Goal: Information Seeking & Learning: Learn about a topic

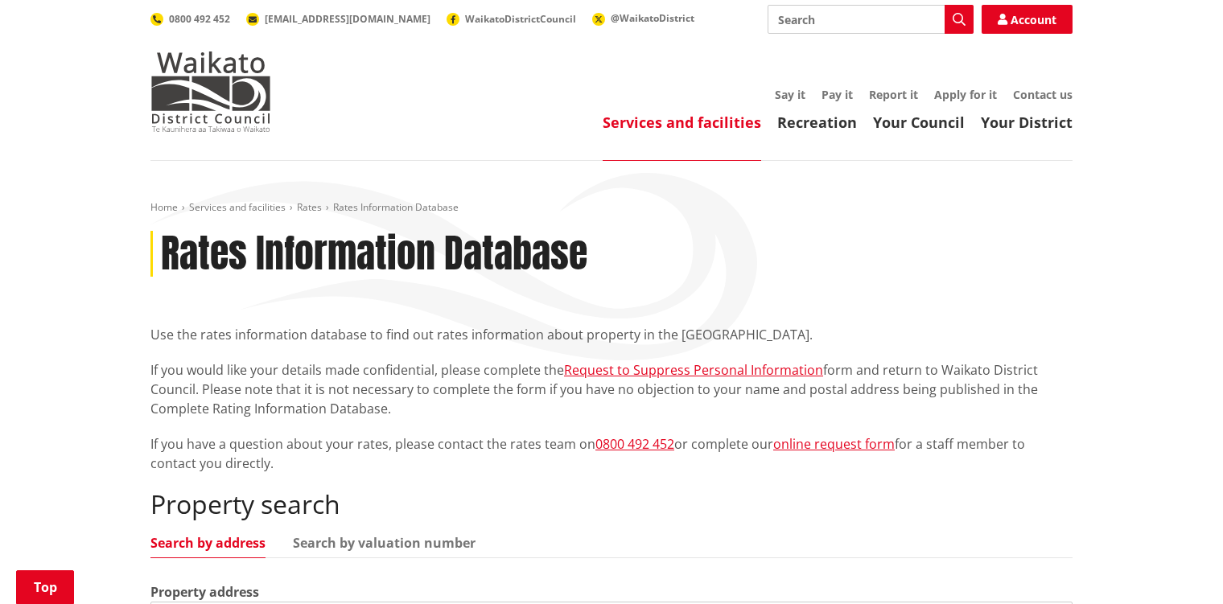
scroll to position [402, 0]
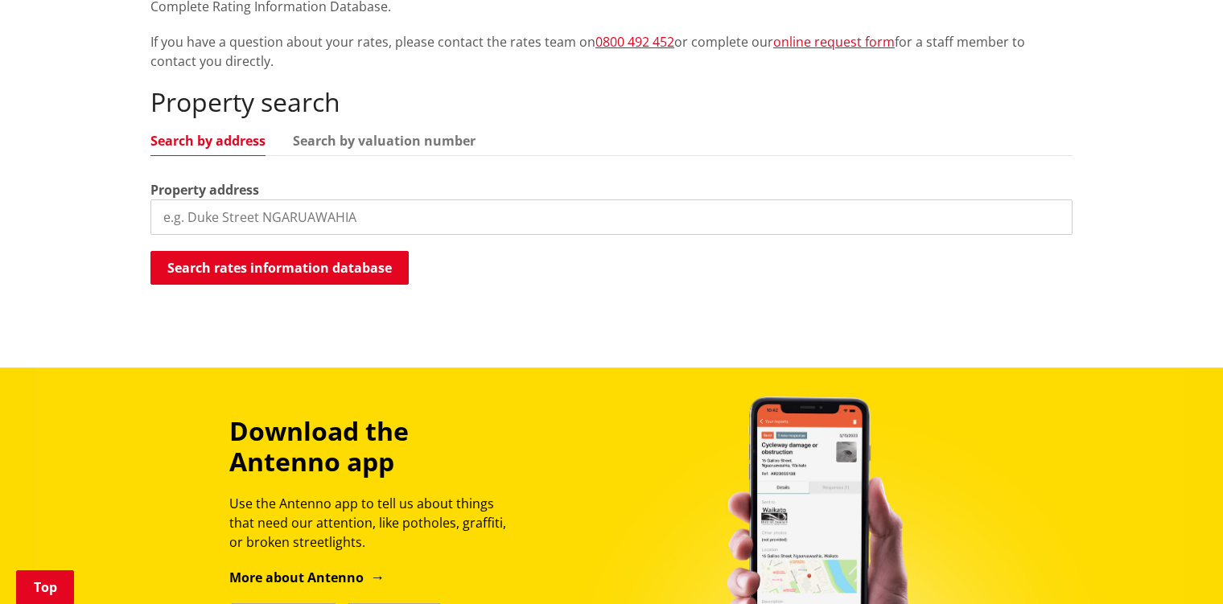
click at [316, 219] on input "search" at bounding box center [611, 217] width 922 height 35
paste input "71 Great South Road, Pokeno, Franklin, Auckland"
click at [463, 214] on input "71 Great South Road, Pokeno, Franklin, Auckland" at bounding box center [611, 217] width 922 height 35
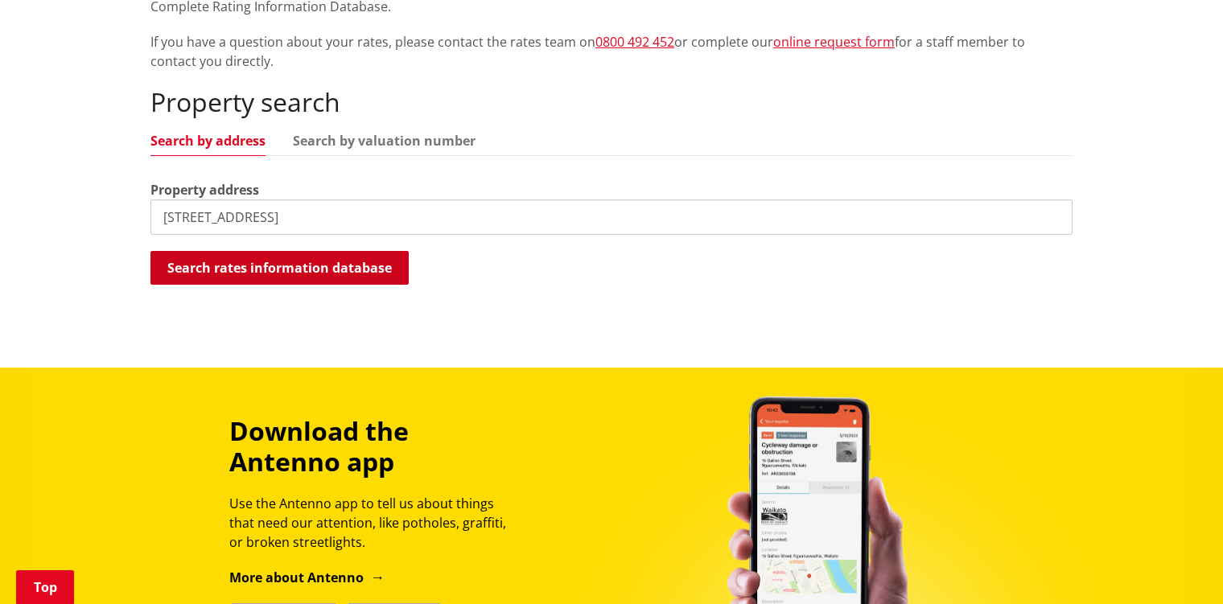
type input "71 Great South Road, Pokeno"
click at [328, 278] on button "Search rates information database" at bounding box center [279, 268] width 258 height 34
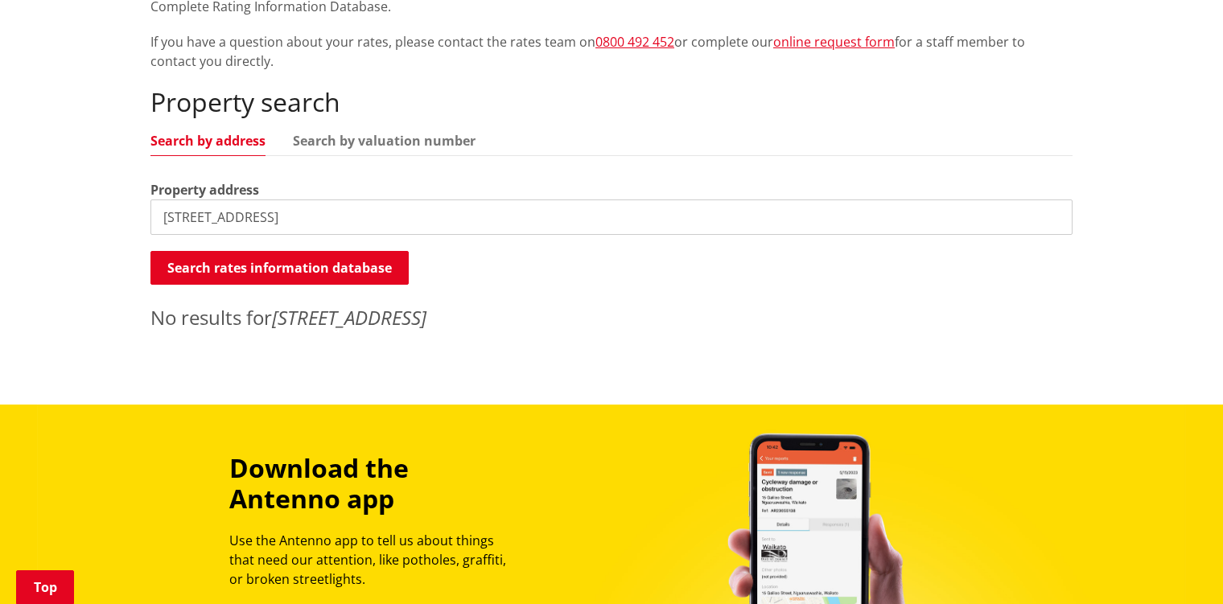
drag, startPoint x: 376, startPoint y: 213, endPoint x: 132, endPoint y: 225, distance: 244.9
click at [132, 225] on div "Home Services and facilities Rates Rates Information Database Rates Information…" at bounding box center [611, 82] width 1223 height 646
click at [291, 268] on button "Search rates information database" at bounding box center [279, 268] width 258 height 34
click at [316, 218] on input "71 Greatsouth Road Puk" at bounding box center [611, 217] width 922 height 35
click at [315, 259] on button "Search rates information database" at bounding box center [279, 268] width 258 height 34
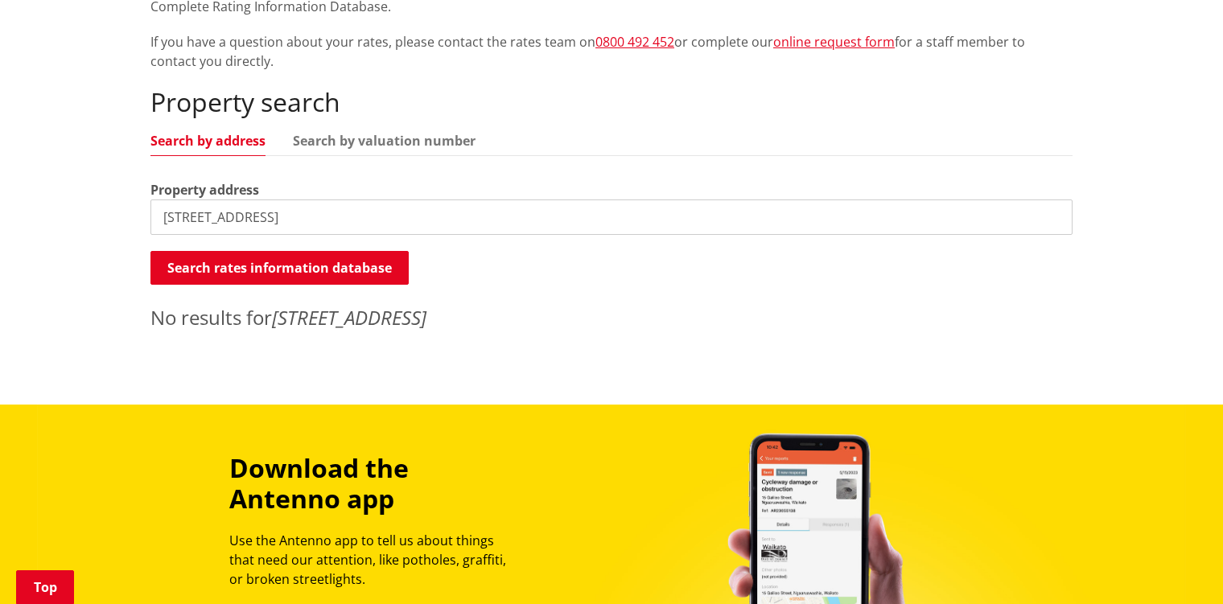
click at [215, 216] on input "71 Greatsouth Road Pokano" at bounding box center [611, 217] width 922 height 35
click at [224, 213] on input "71 Great south Road Pokano" at bounding box center [611, 217] width 922 height 35
click at [352, 221] on input "71 Great South Road Pokano" at bounding box center [611, 217] width 922 height 35
type input "71 Great South Road"
click at [324, 261] on button "Search rates information database" at bounding box center [279, 268] width 258 height 34
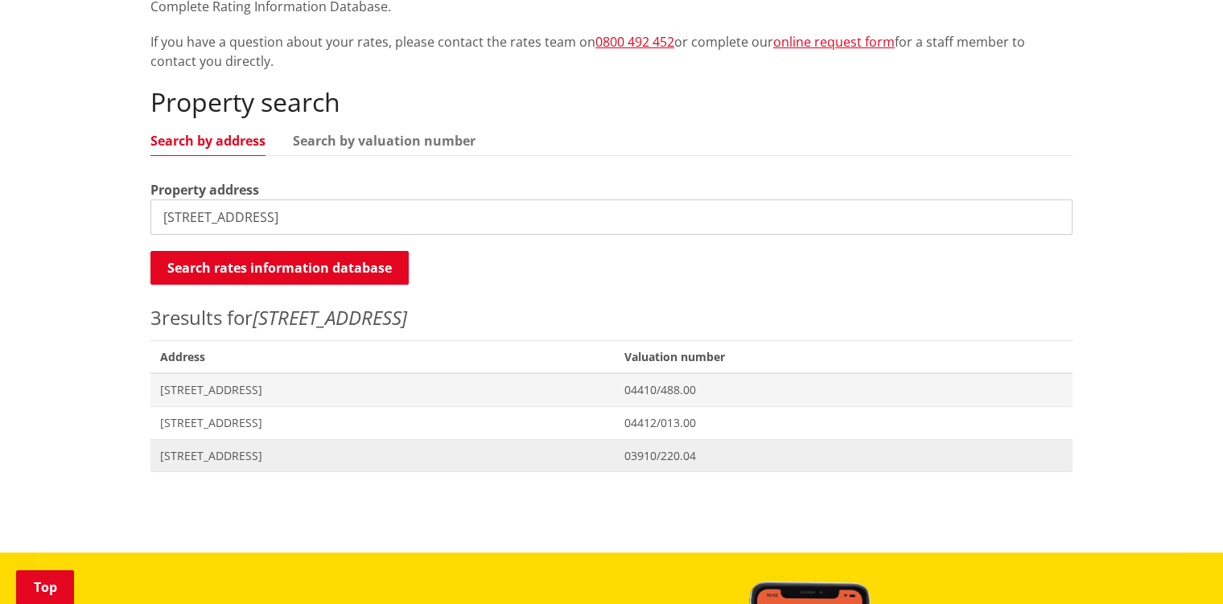
click at [296, 456] on span "71 Great South Road POKENO" at bounding box center [382, 456] width 445 height 16
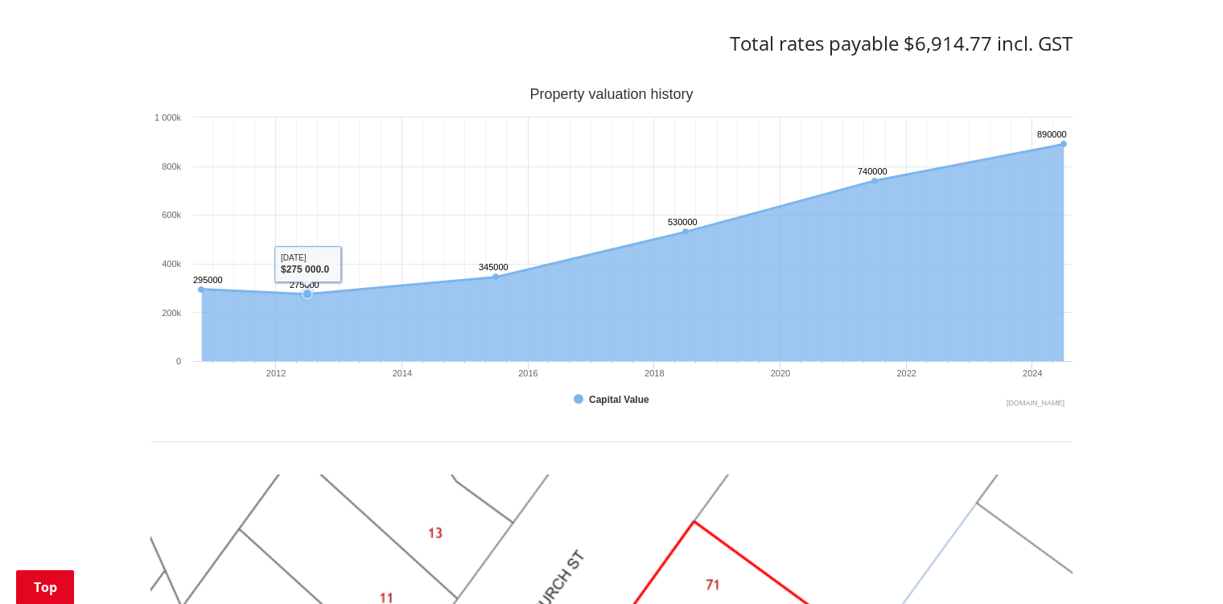
scroll to position [724, 0]
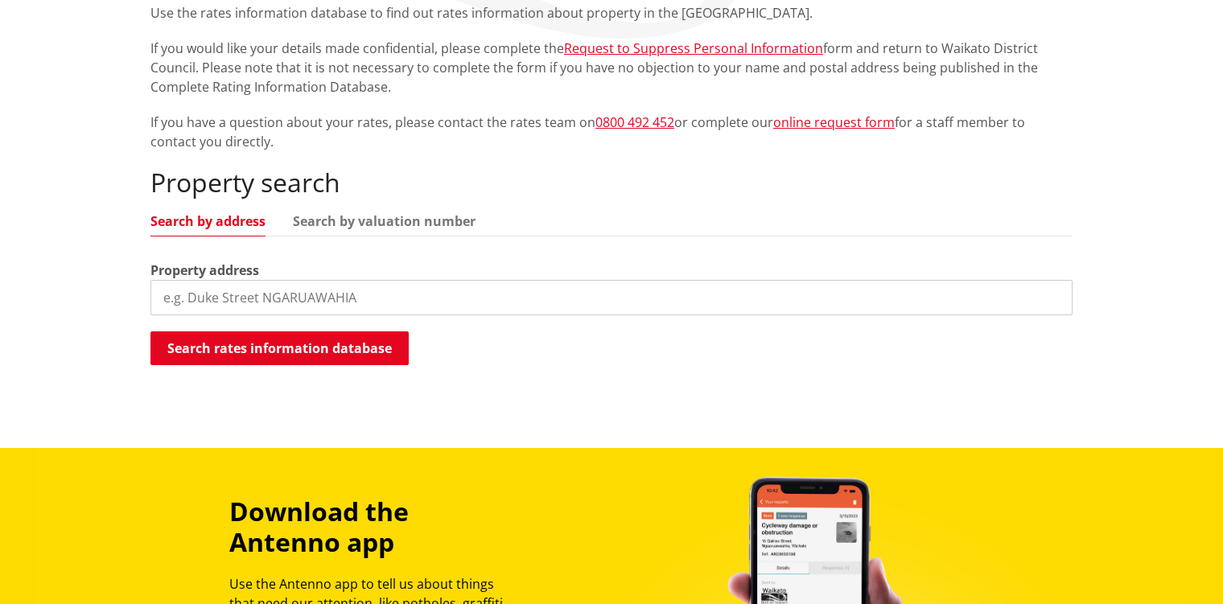
scroll to position [402, 0]
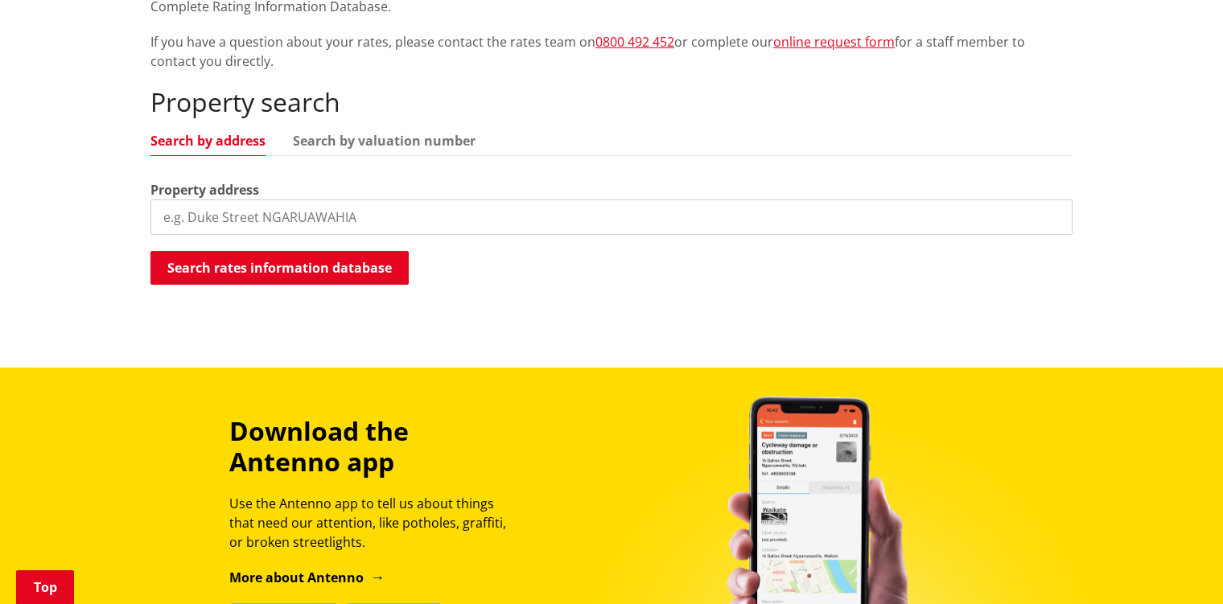
click at [296, 208] on input "search" at bounding box center [611, 217] width 922 height 35
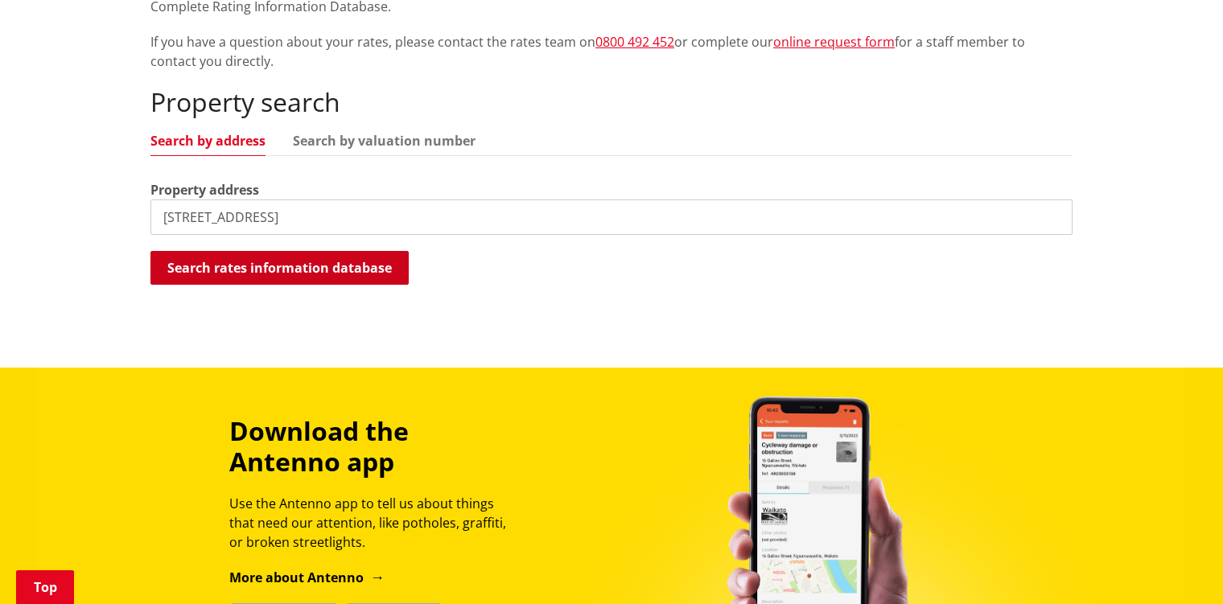
click at [308, 267] on button "Search rates information database" at bounding box center [279, 268] width 258 height 34
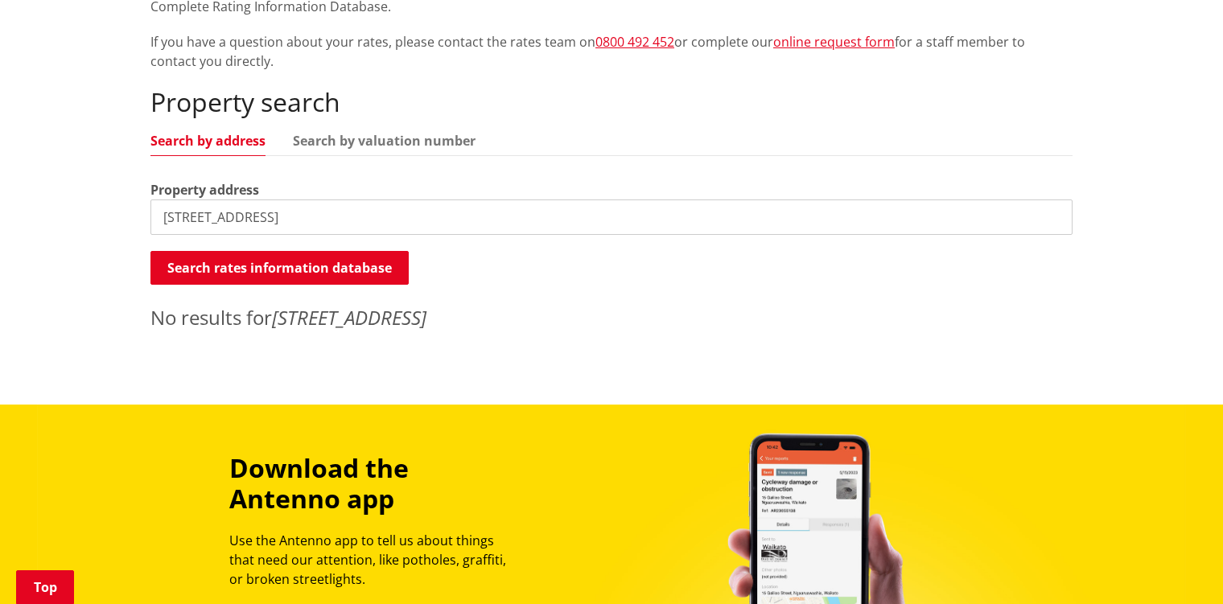
click at [306, 214] on input "16 Church Street Po" at bounding box center [611, 217] width 922 height 35
click at [288, 270] on button "Search rates information database" at bounding box center [279, 268] width 258 height 34
click at [331, 217] on input "16 Church Street Pokano" at bounding box center [611, 217] width 922 height 35
type input "16 Church Street"
click at [314, 266] on button "Search rates information database" at bounding box center [279, 268] width 258 height 34
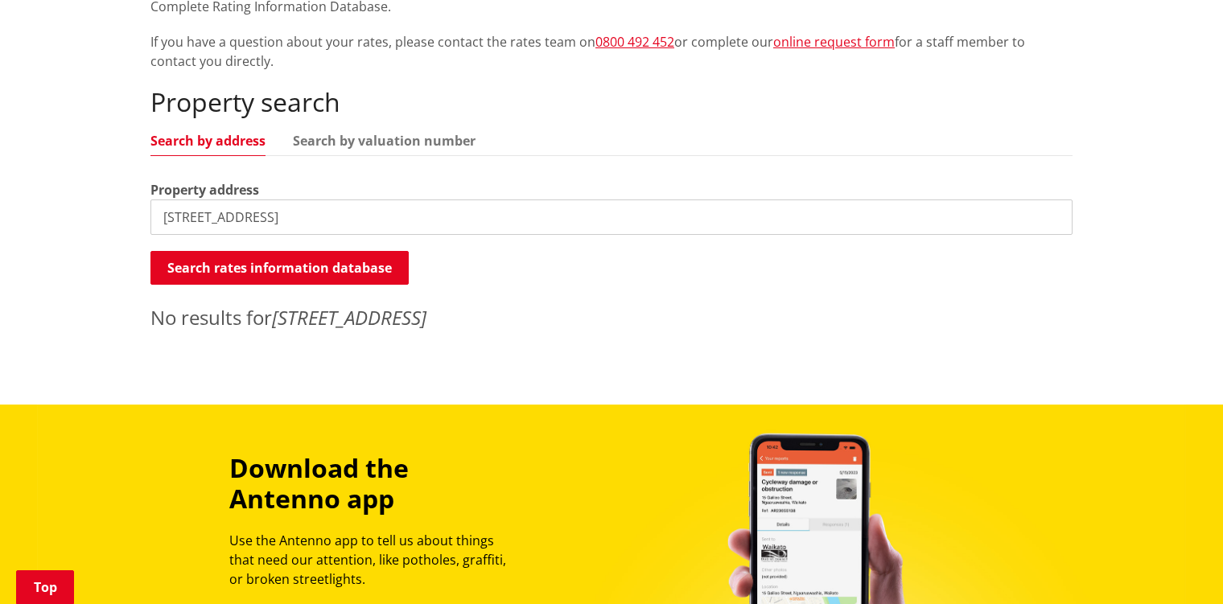
drag, startPoint x: 282, startPoint y: 216, endPoint x: 142, endPoint y: 212, distance: 139.2
click at [142, 212] on div "Home Services and facilities Rates Rates Information Database Rates Information…" at bounding box center [611, 69] width 946 height 541
type input "71 Great South Road"
click at [230, 273] on button "Search rates information database" at bounding box center [279, 268] width 258 height 34
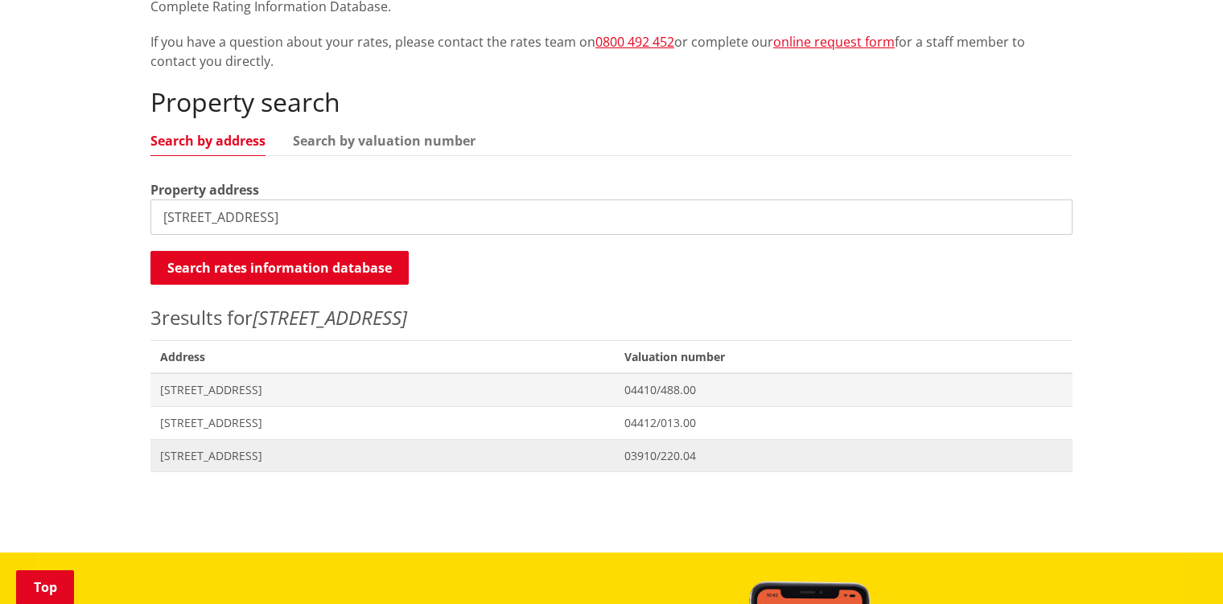
click at [345, 452] on span "71 Great South Road POKENO" at bounding box center [382, 456] width 445 height 16
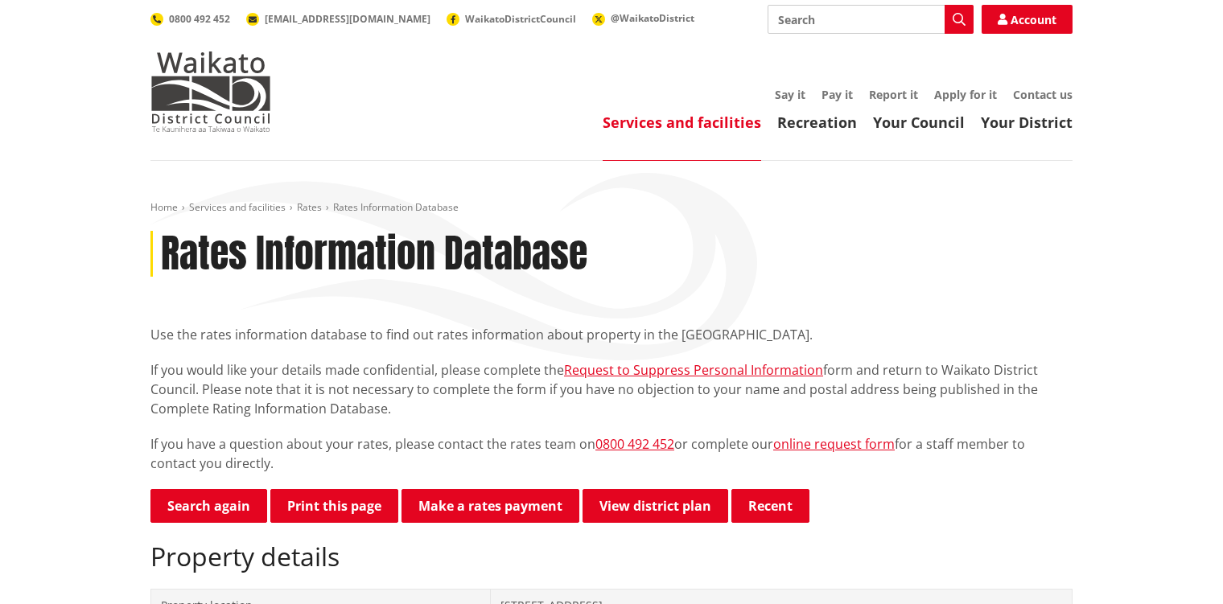
scroll to position [241, 0]
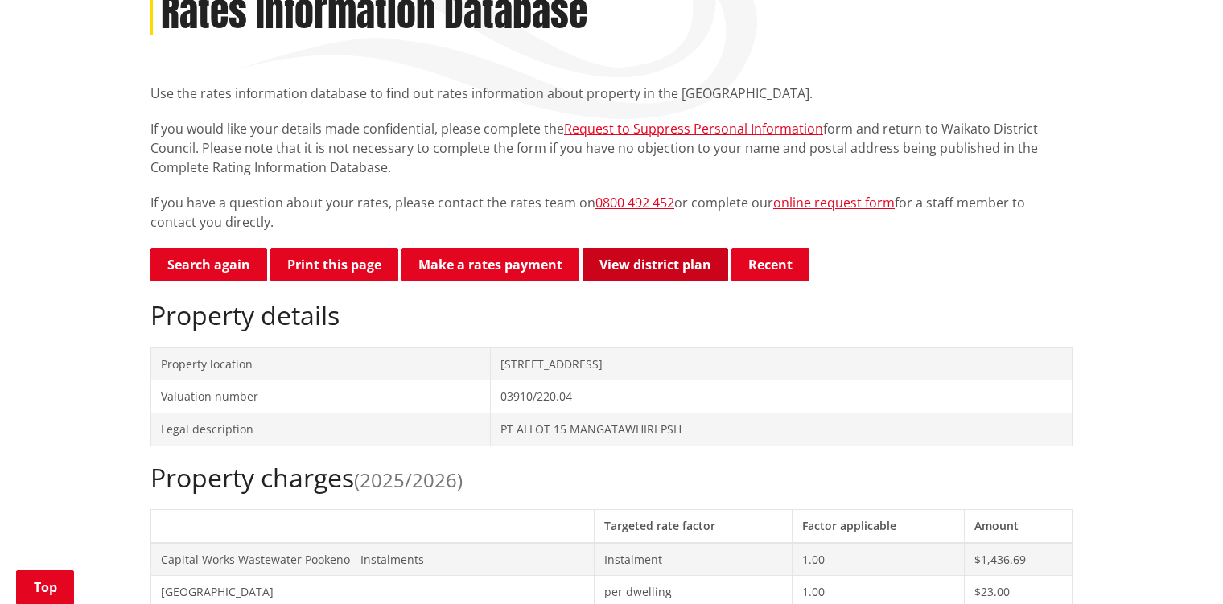
click at [654, 267] on link "View district plan" at bounding box center [655, 265] width 146 height 34
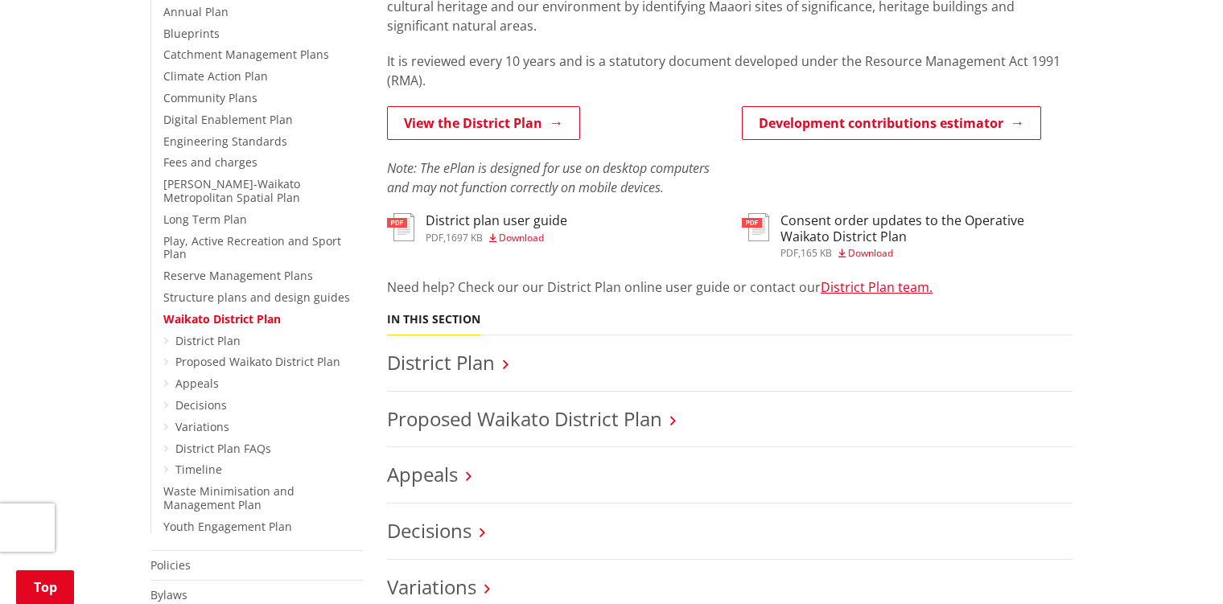
scroll to position [563, 0]
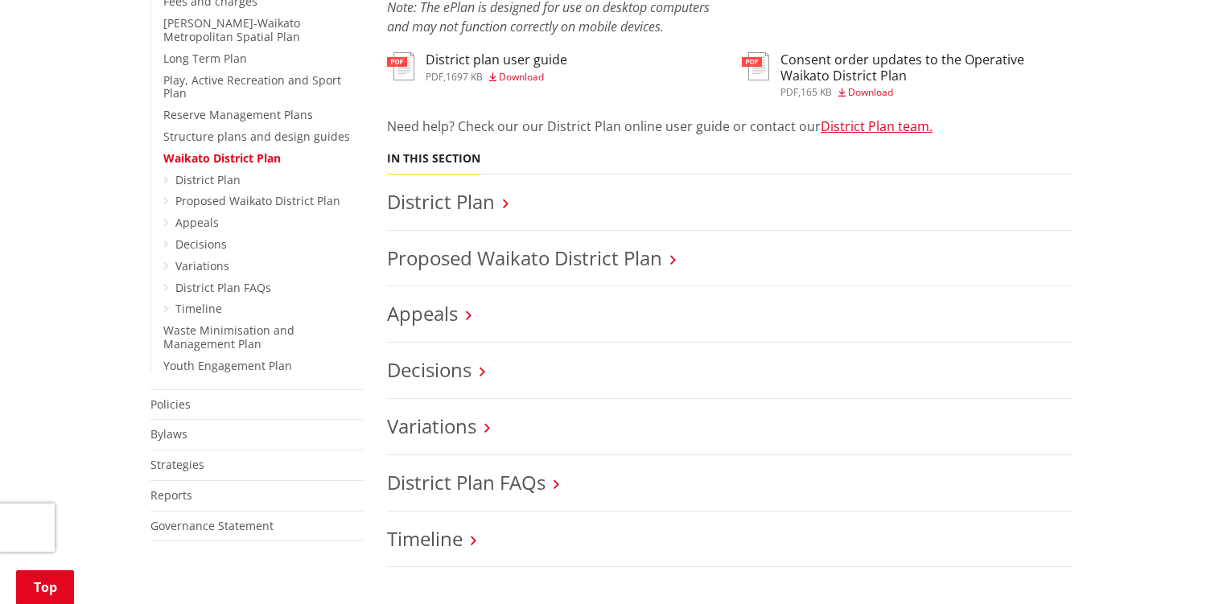
click at [502, 202] on h3 "District Plan" at bounding box center [729, 202] width 685 height 23
click at [479, 373] on h3 "Decisions" at bounding box center [729, 370] width 685 height 23
click at [551, 264] on link "Proposed Waikato District Plan" at bounding box center [524, 258] width 275 height 27
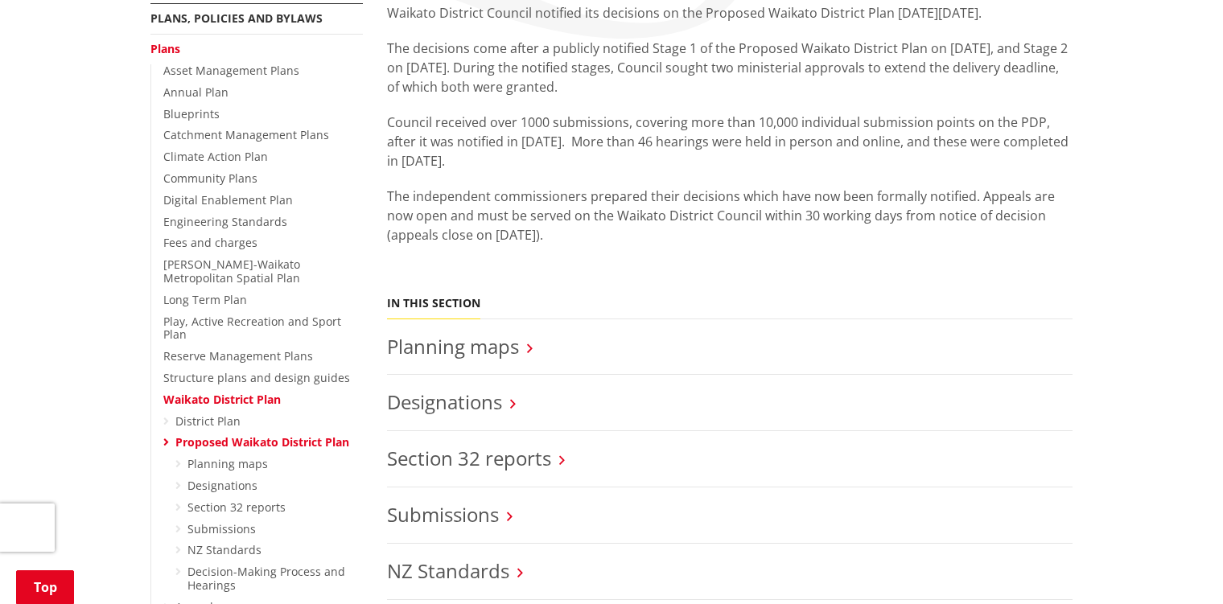
scroll to position [402, 0]
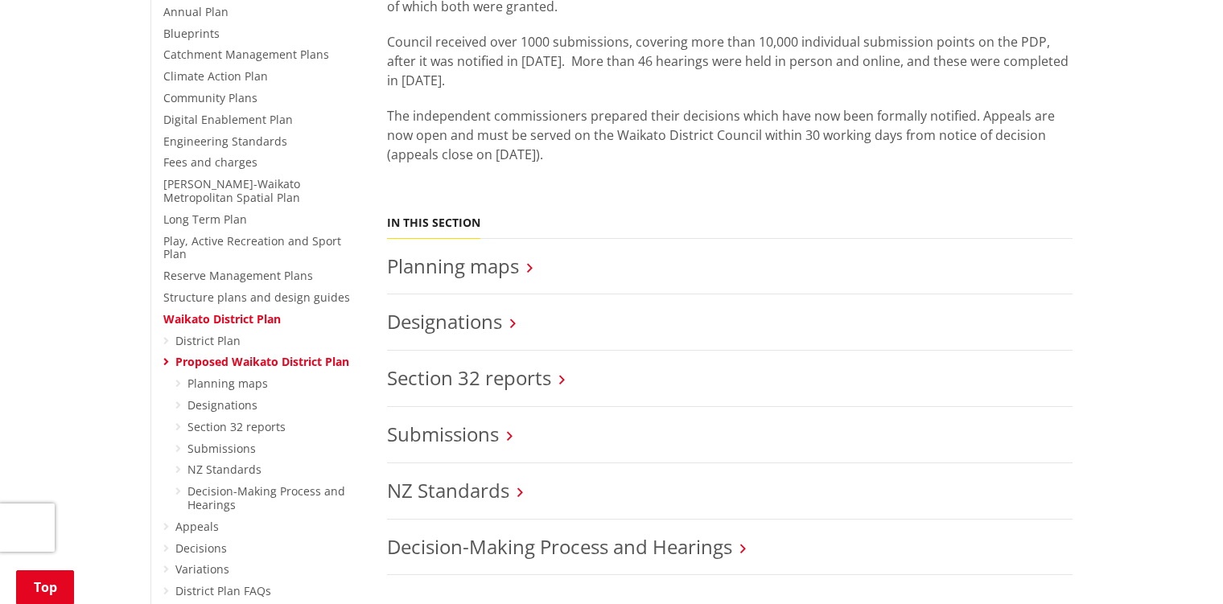
click at [530, 267] on icon at bounding box center [530, 268] width 6 height 14
click at [529, 266] on icon at bounding box center [530, 268] width 6 height 14
click at [254, 379] on link "Planning maps" at bounding box center [227, 383] width 80 height 15
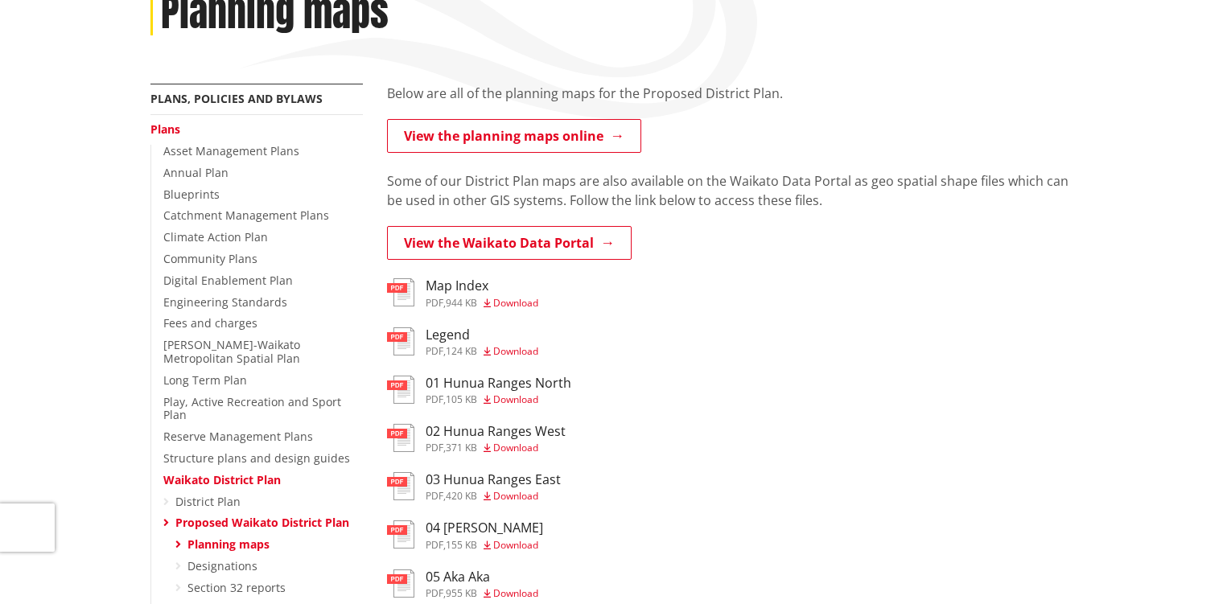
scroll to position [80, 0]
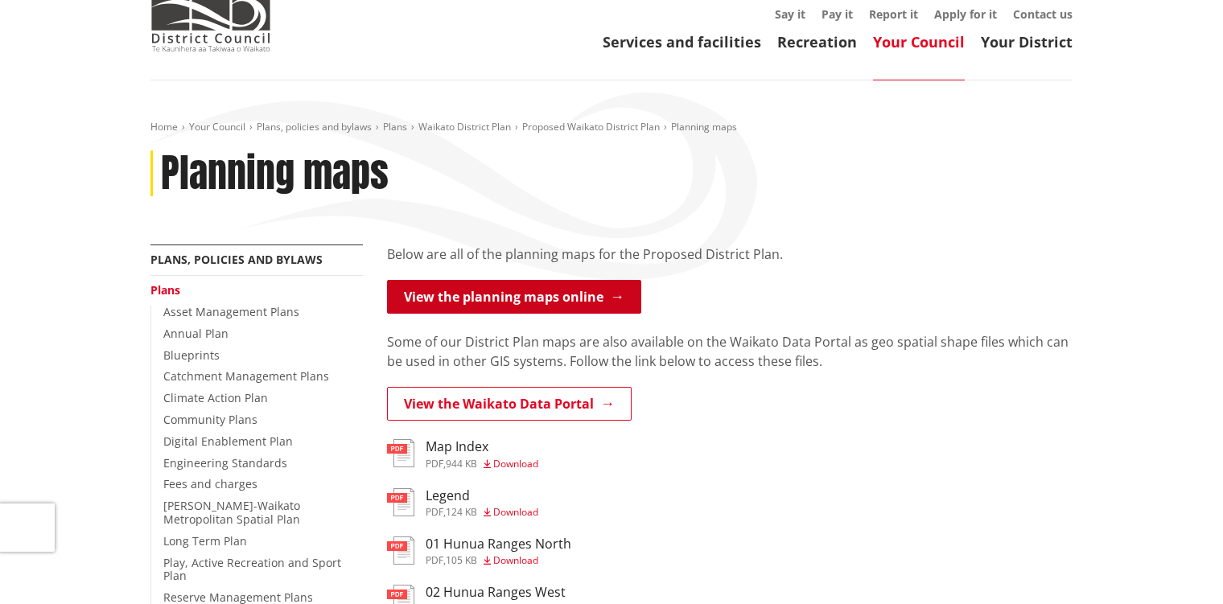
click at [529, 305] on link "View the planning maps online" at bounding box center [514, 297] width 254 height 34
